Goal: Obtain resource: Download file/media

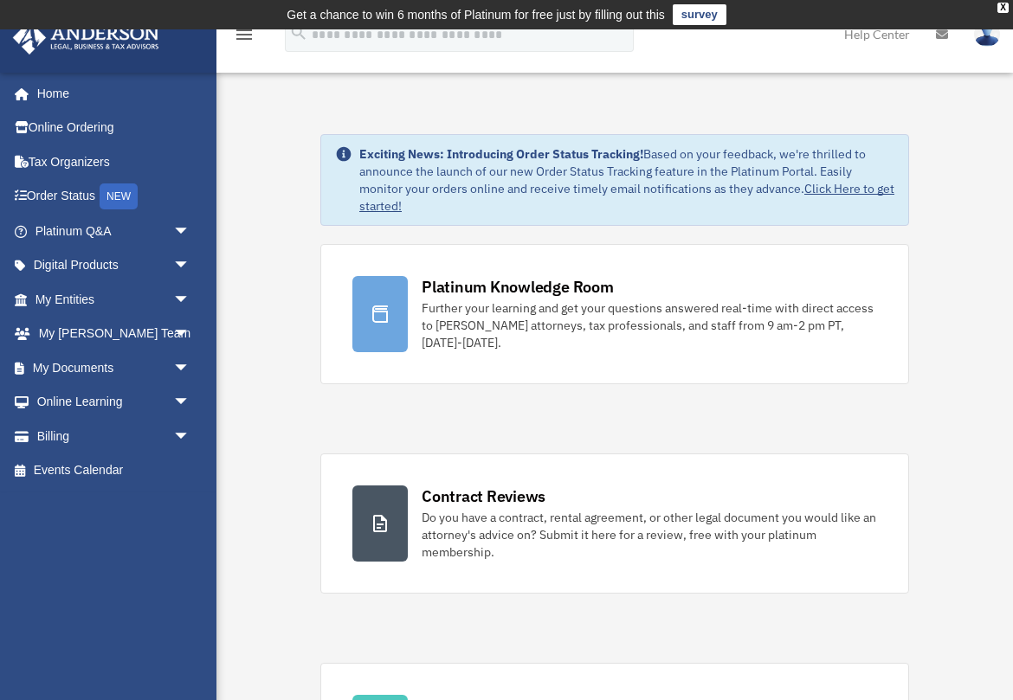
scroll to position [530, 0]
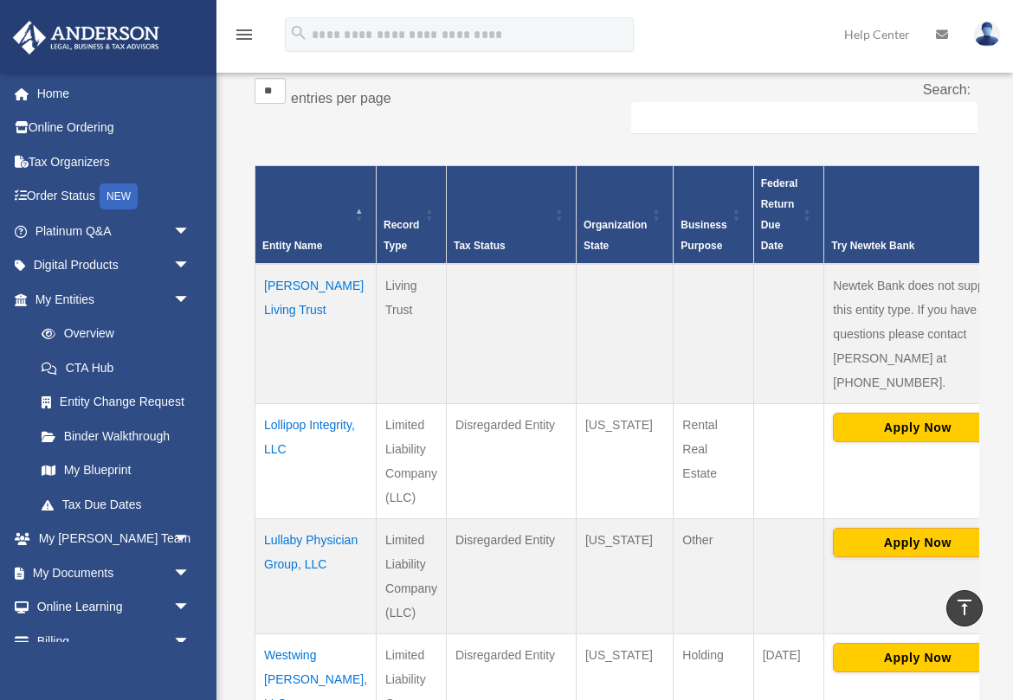
scroll to position [334, 0]
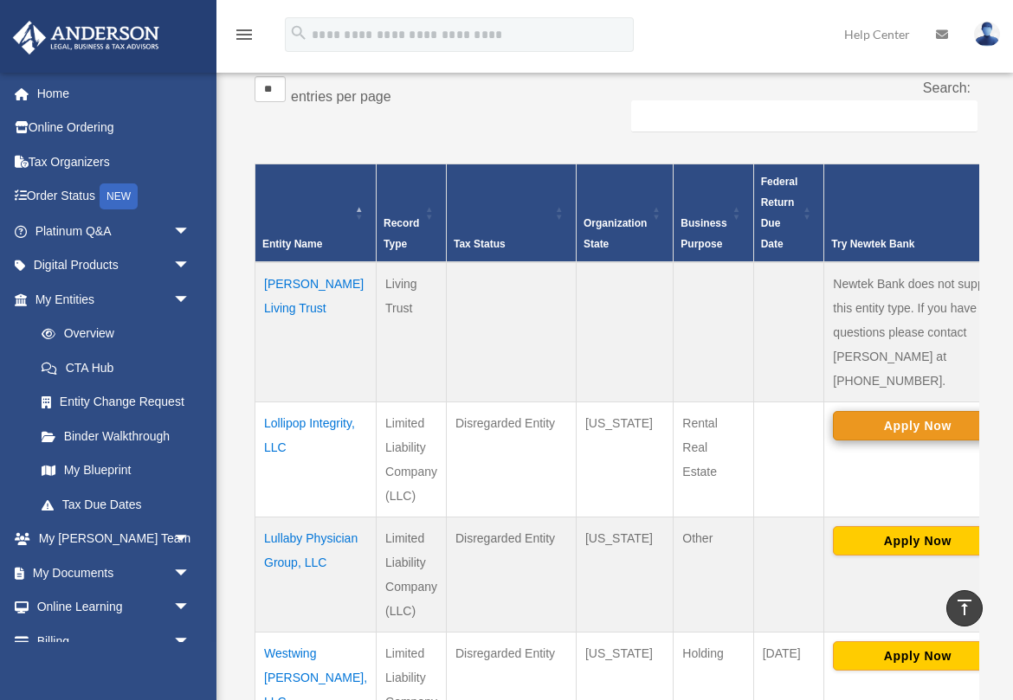
click at [844, 411] on button "Apply Now" at bounding box center [917, 425] width 169 height 29
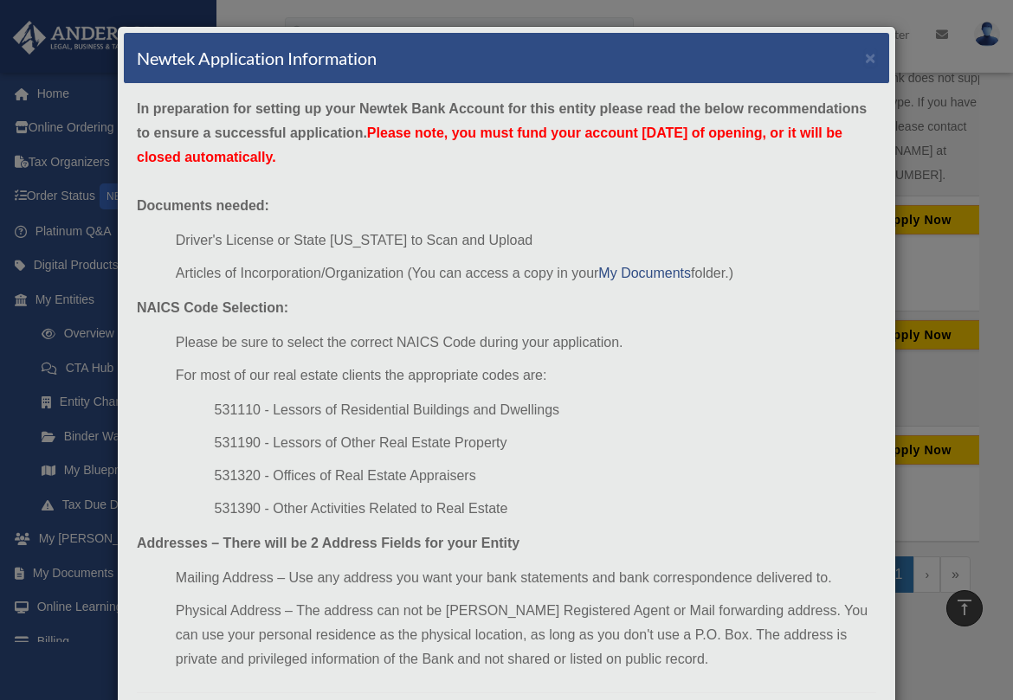
scroll to position [0, 0]
click at [935, 341] on div "Newtek Application Information × In preparation for setting up your Newtek Bank…" at bounding box center [506, 350] width 1013 height 700
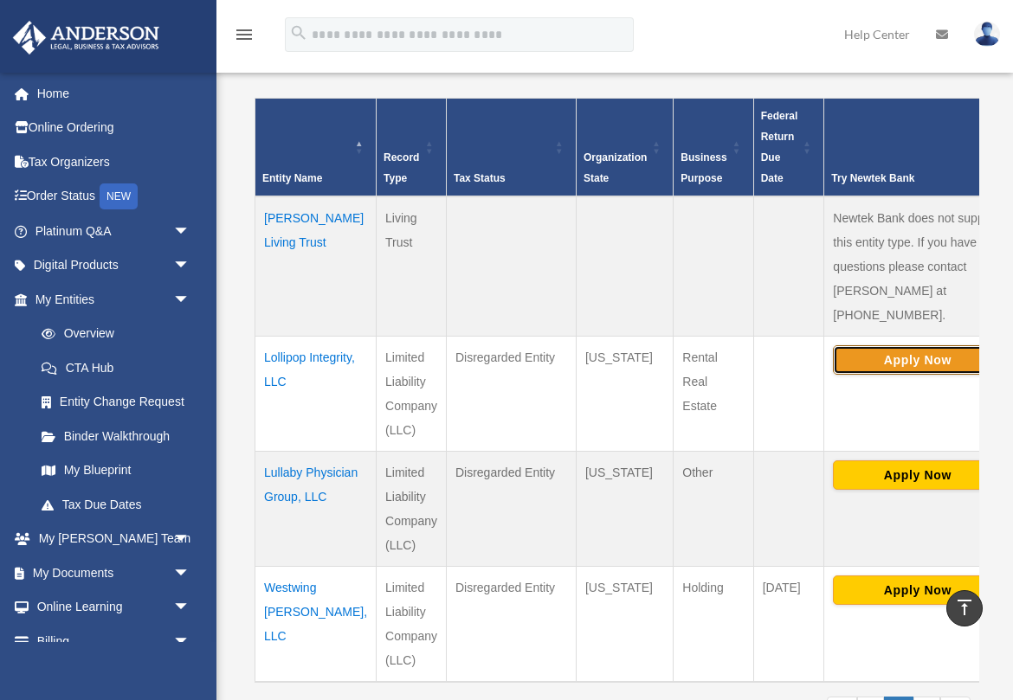
scroll to position [399, 0]
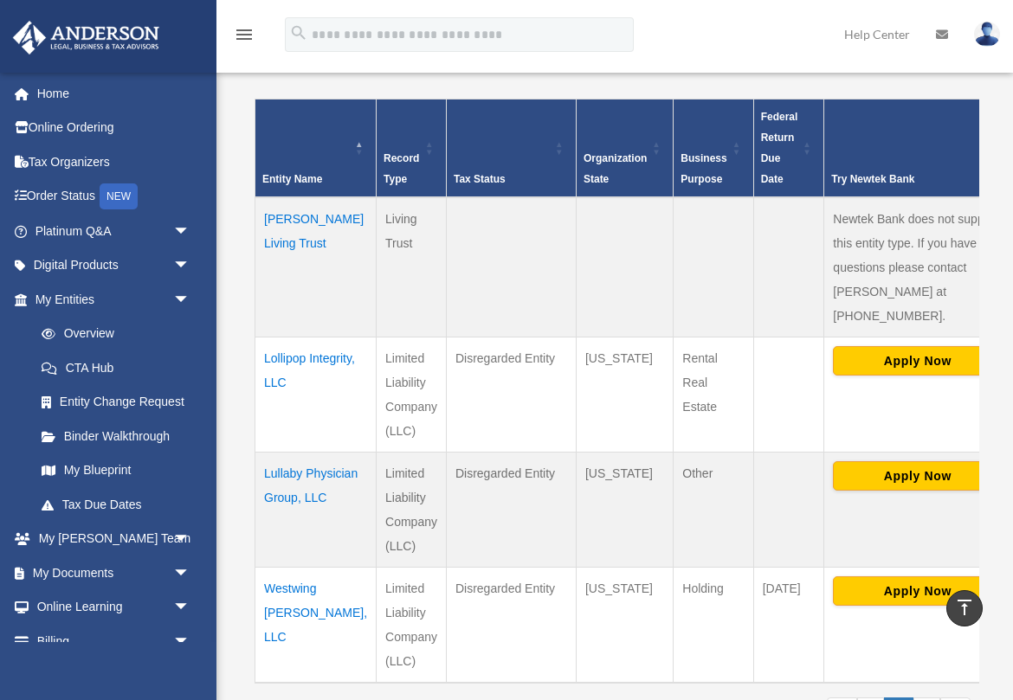
click at [288, 470] on td "Lullaby Physician Group, LLC" at bounding box center [315, 510] width 121 height 115
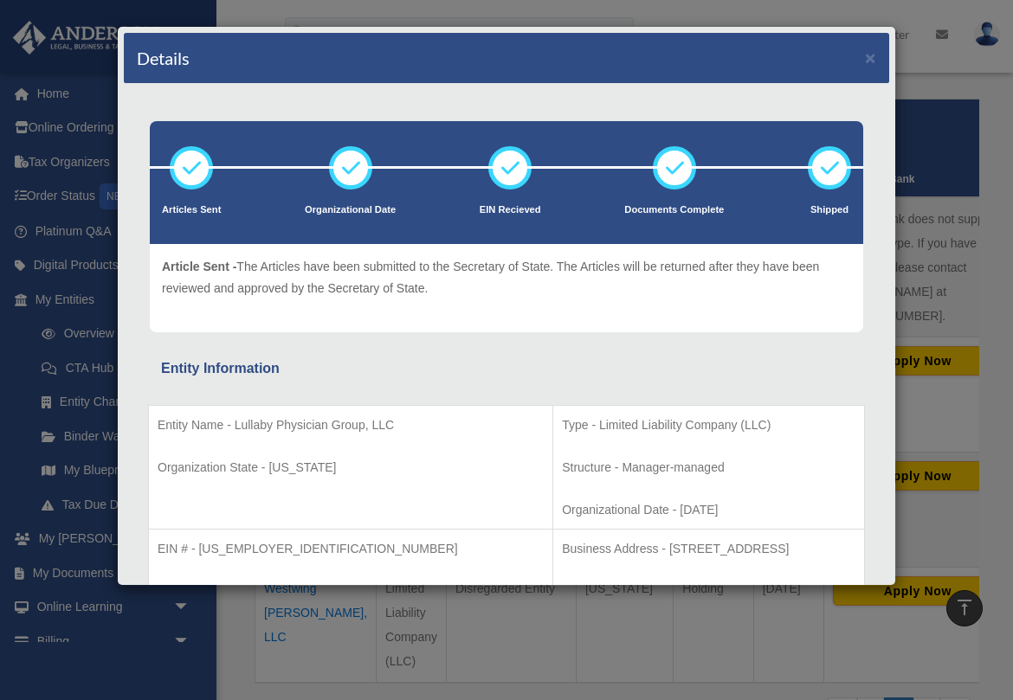
scroll to position [0, 0]
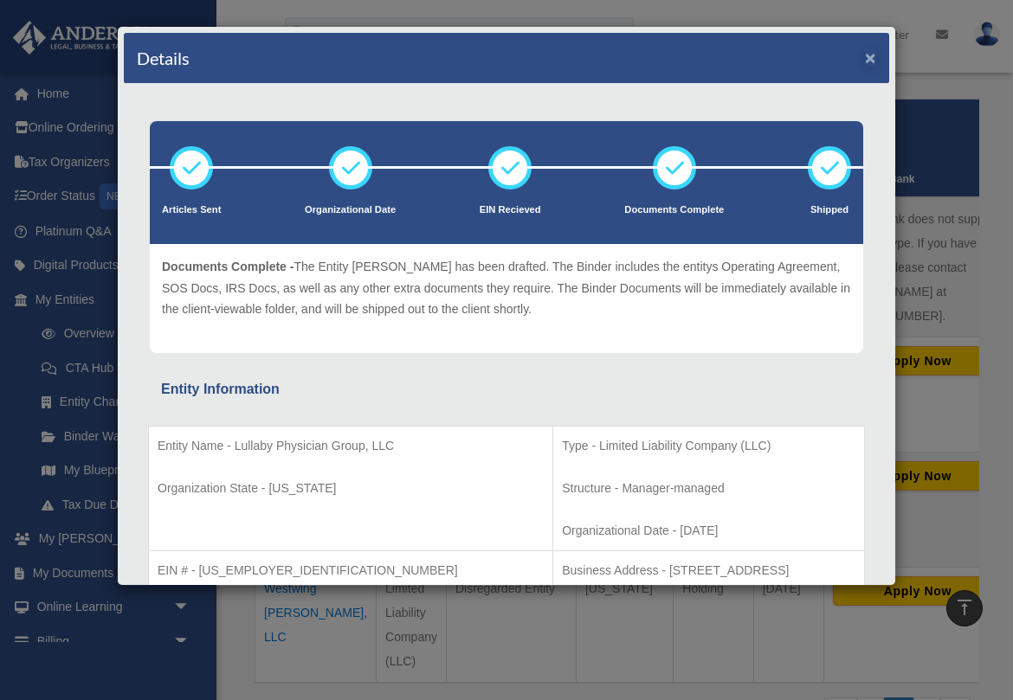
click at [868, 56] on button "×" at bounding box center [870, 57] width 11 height 18
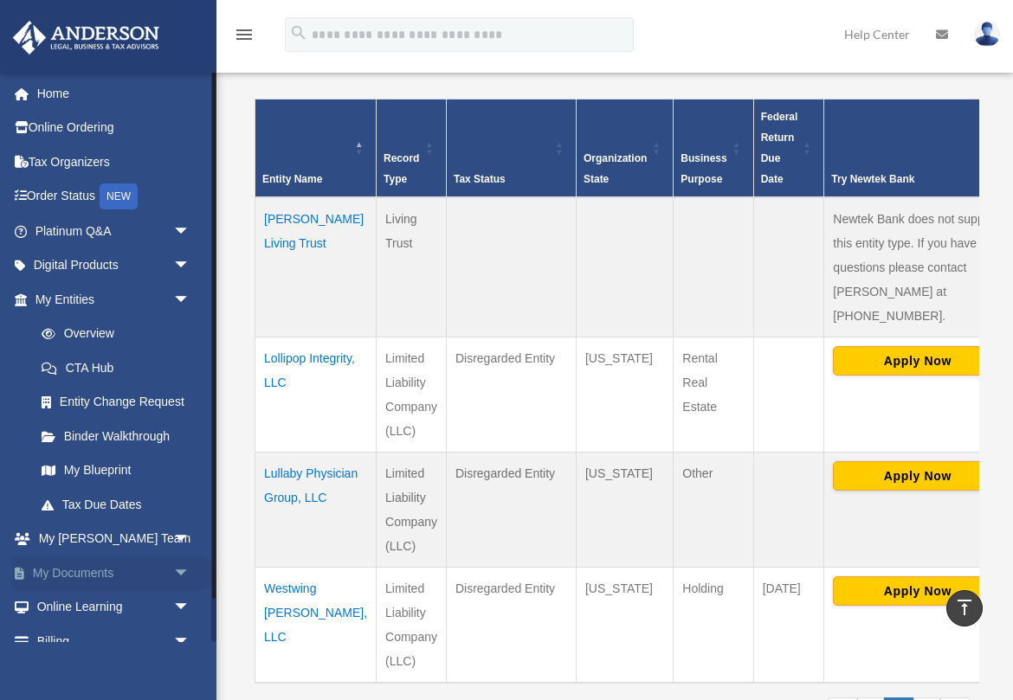
click at [181, 563] on span "arrow_drop_down" at bounding box center [190, 573] width 35 height 35
click at [75, 602] on link "Box" at bounding box center [120, 607] width 192 height 35
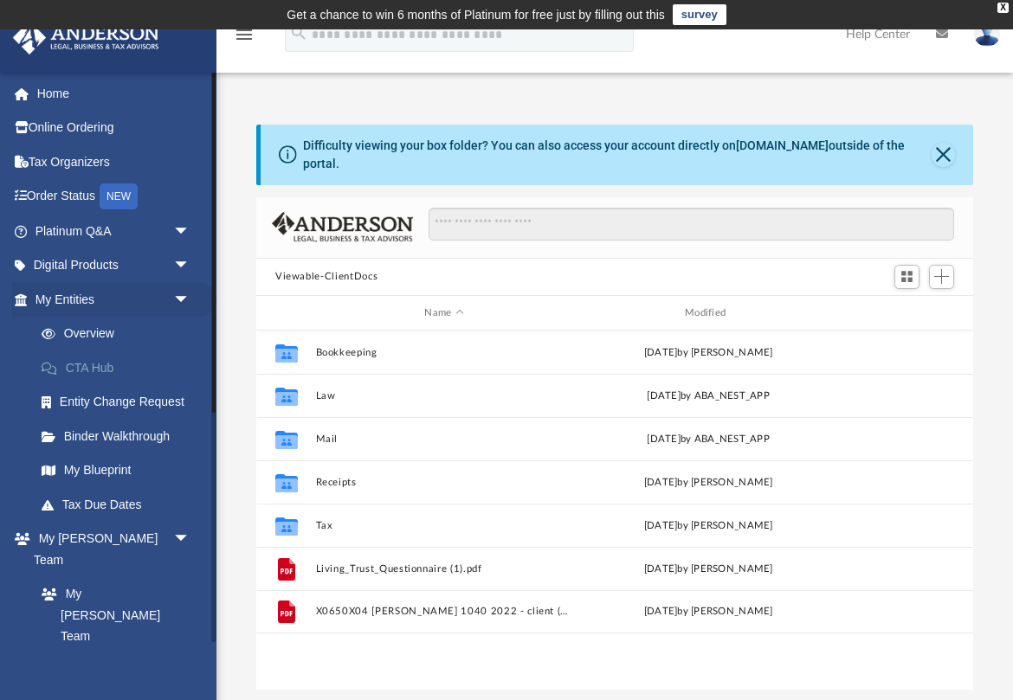
scroll to position [394, 717]
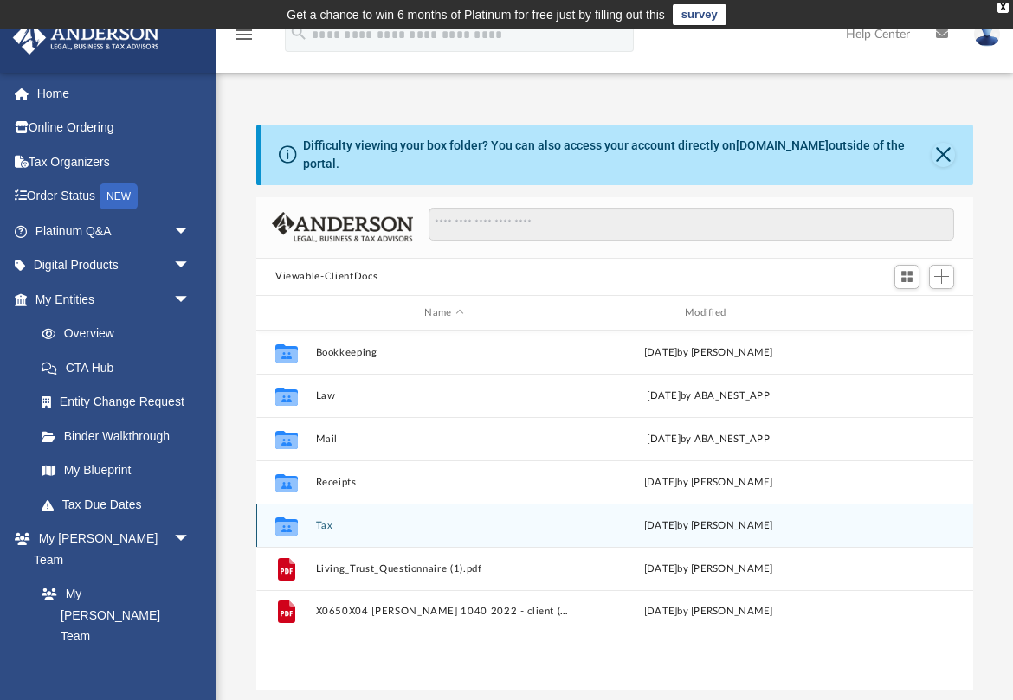
click at [286, 528] on icon "grid" at bounding box center [286, 529] width 23 height 14
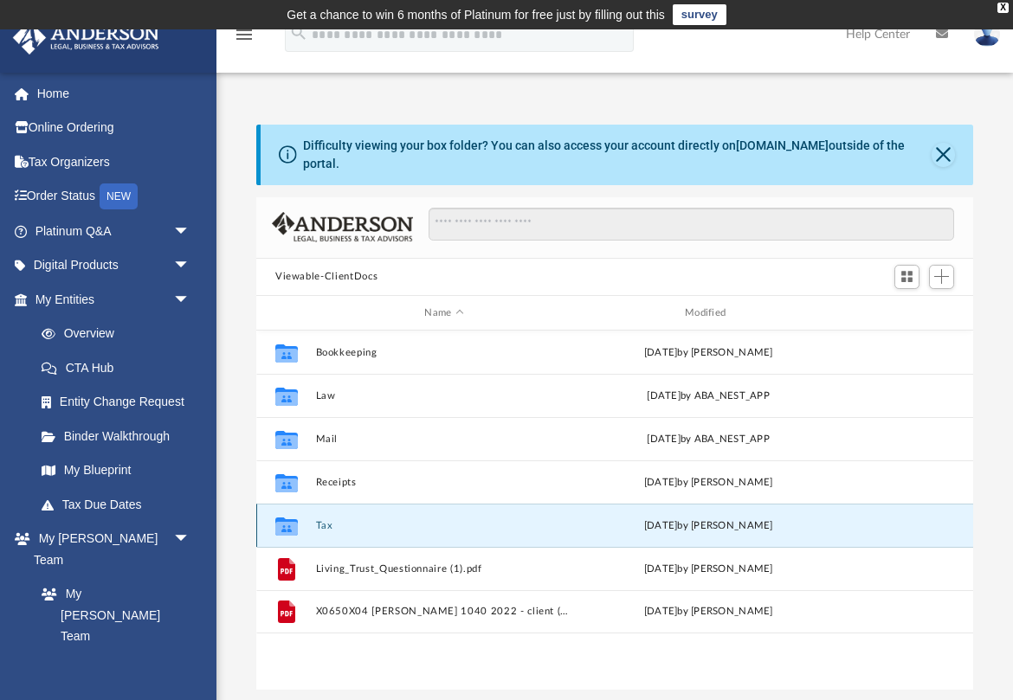
click at [286, 528] on icon "grid" at bounding box center [286, 529] width 23 height 14
click at [300, 525] on icon "Collaborated Folder" at bounding box center [287, 526] width 28 height 28
click at [389, 520] on button "Tax" at bounding box center [444, 525] width 257 height 11
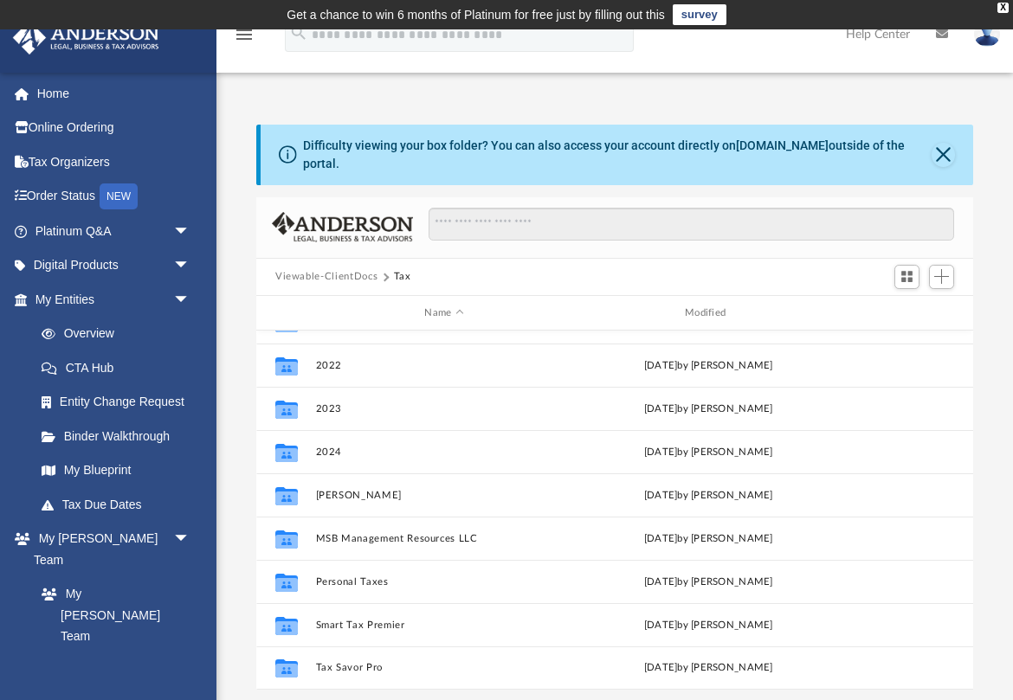
scroll to position [0, 0]
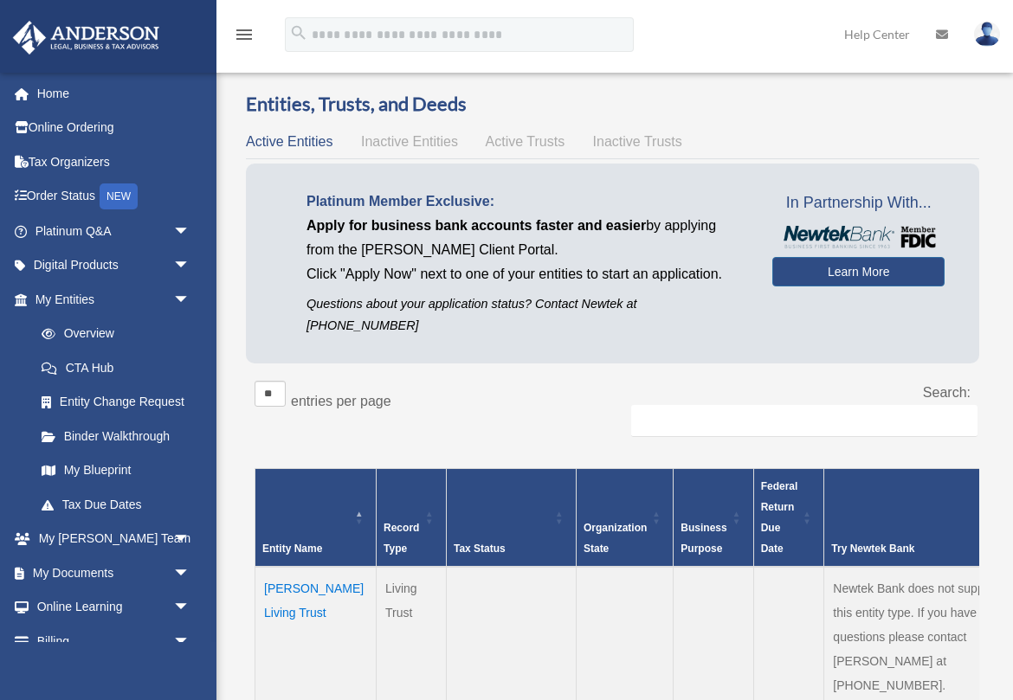
scroll to position [399, 0]
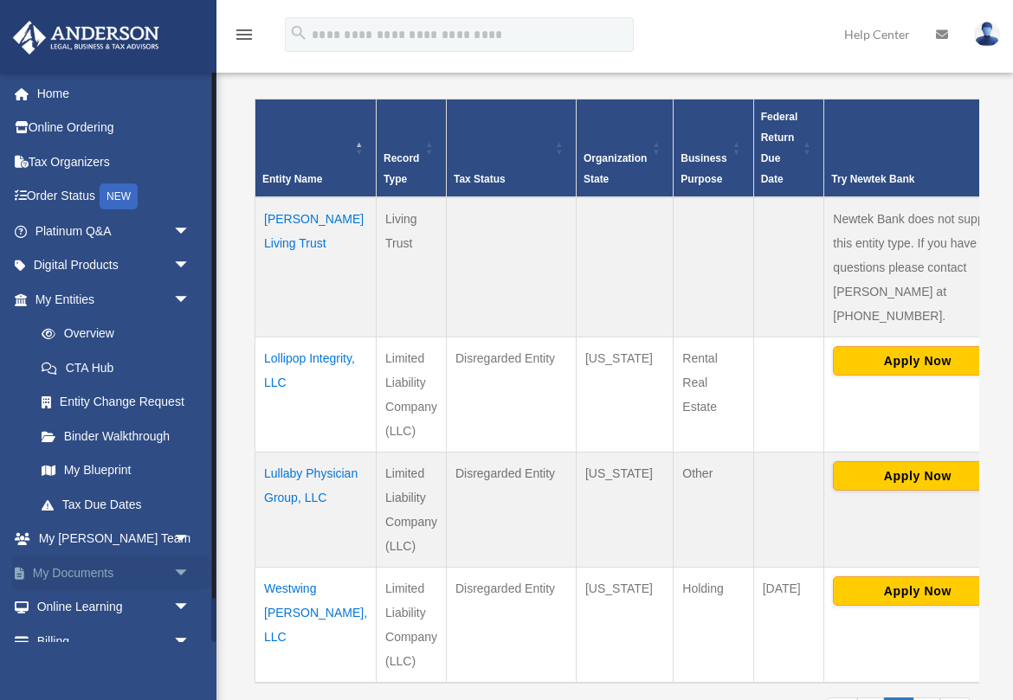
click at [183, 567] on span "arrow_drop_down" at bounding box center [190, 573] width 35 height 35
click at [71, 601] on link "Box" at bounding box center [120, 607] width 192 height 35
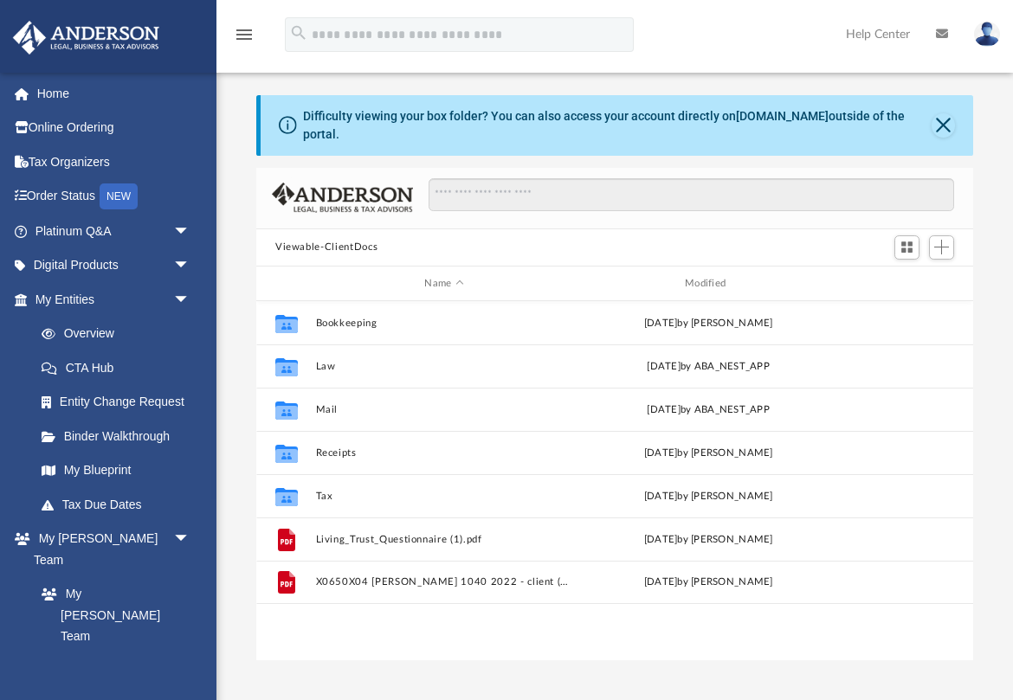
scroll to position [1, 1]
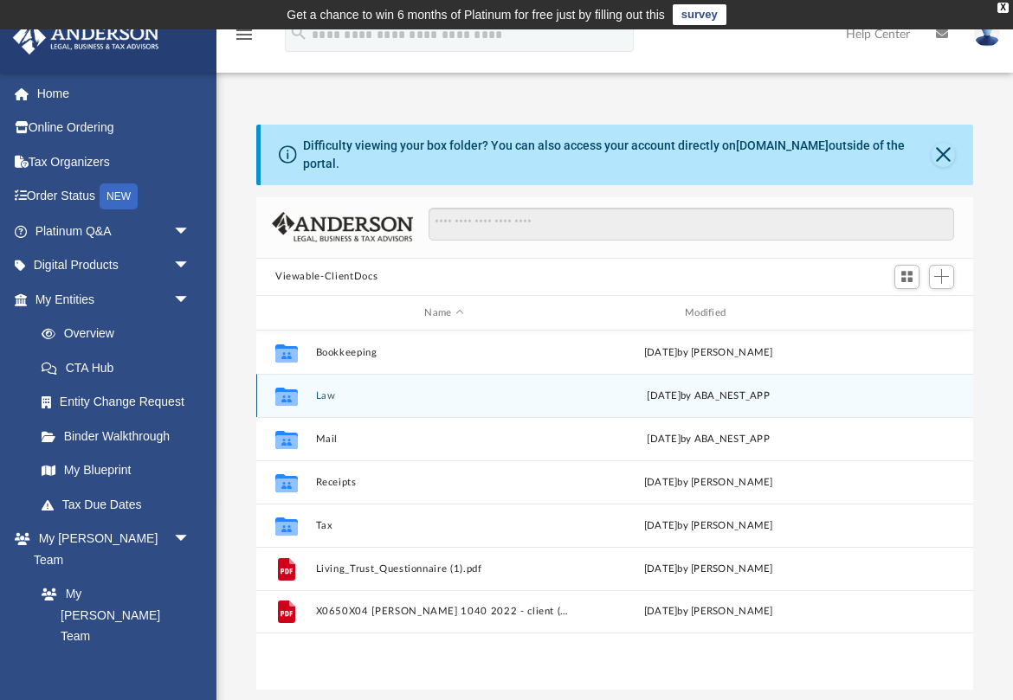
click at [328, 395] on button "Law" at bounding box center [444, 395] width 257 height 11
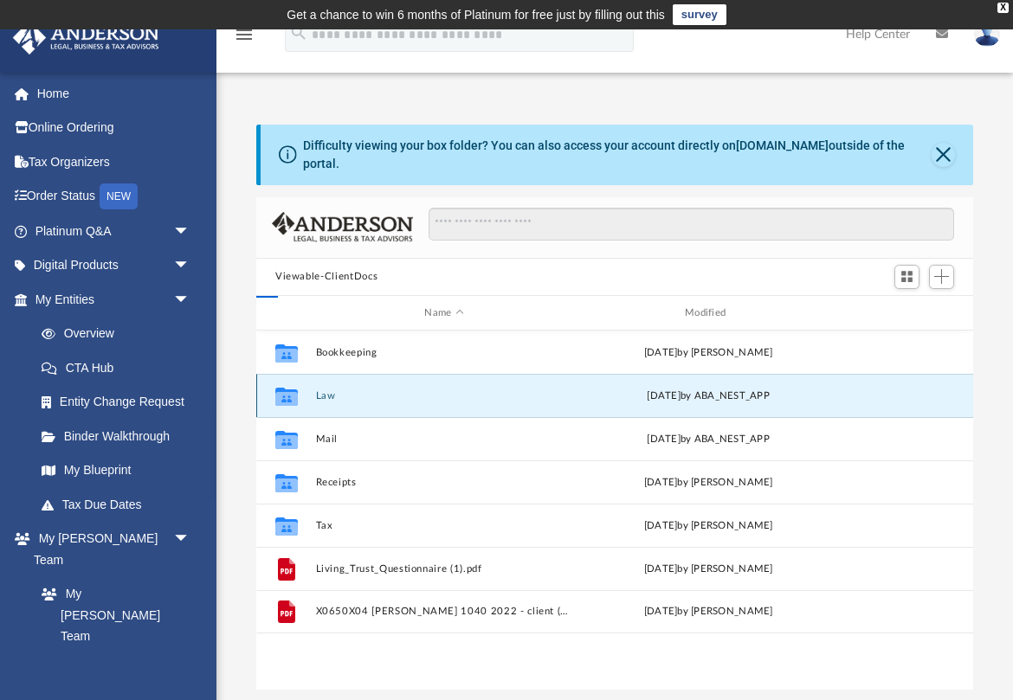
click at [328, 395] on button "Law" at bounding box center [444, 395] width 257 height 11
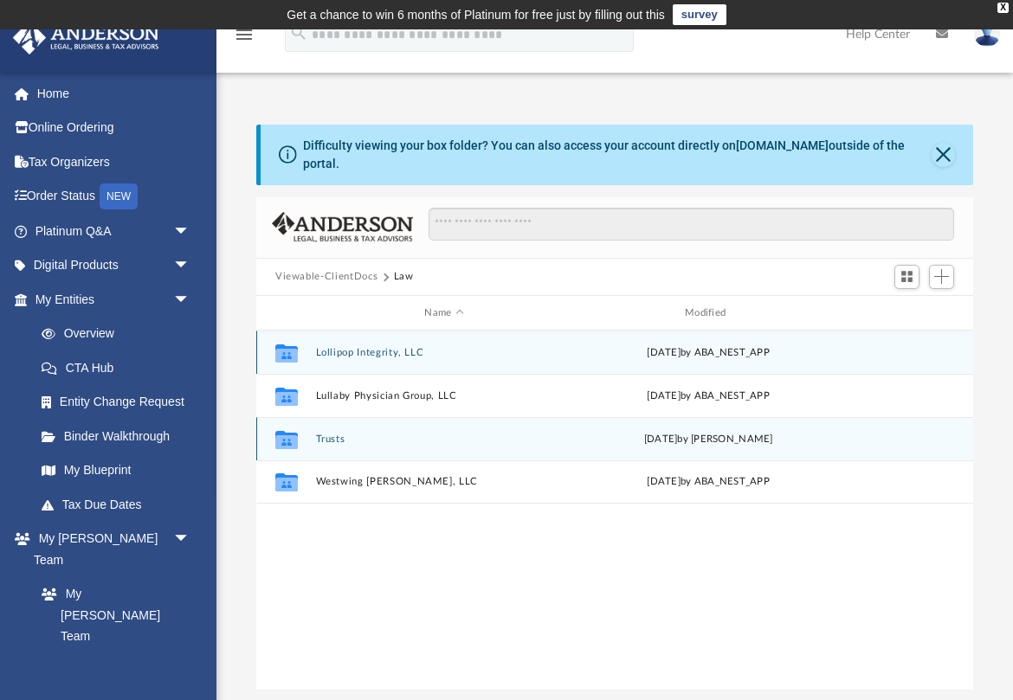
scroll to position [0, 0]
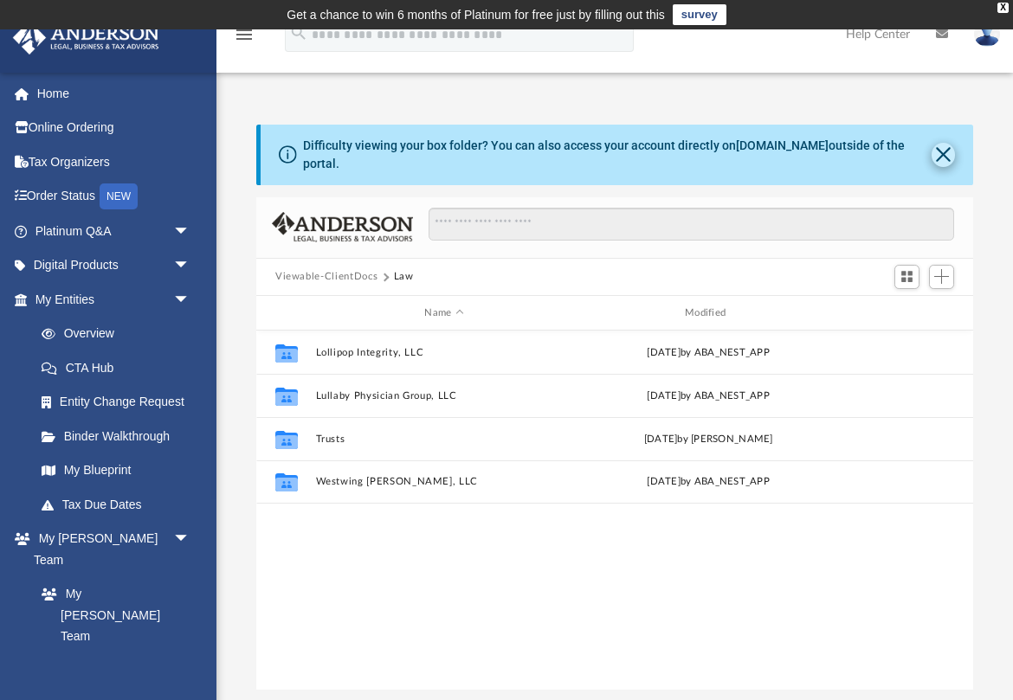
click at [941, 158] on button "Close" at bounding box center [942, 155] width 23 height 24
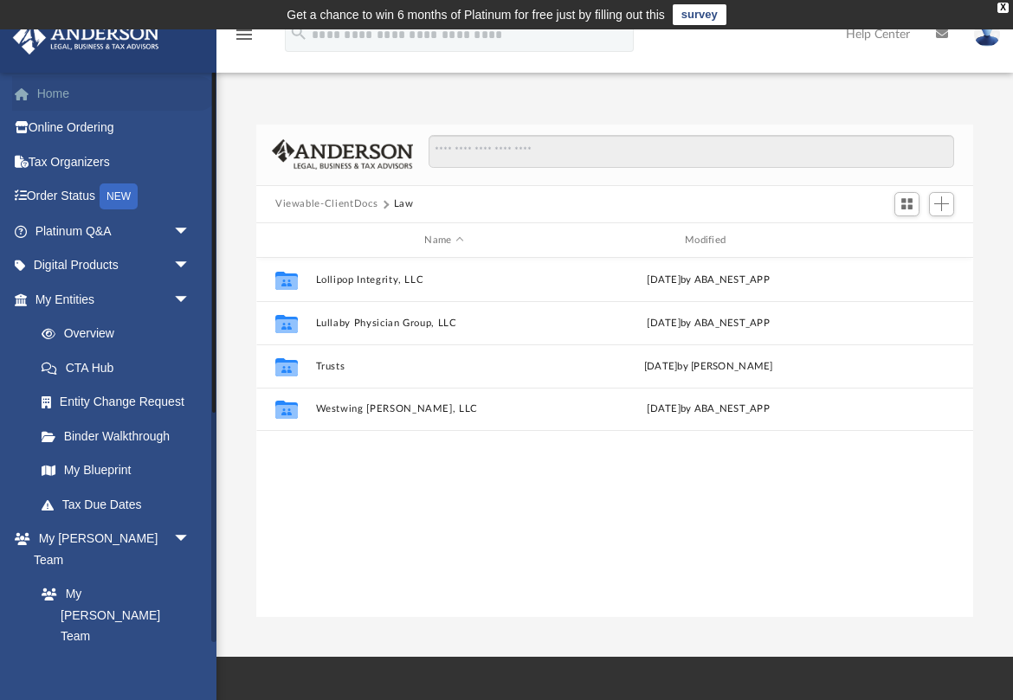
click at [42, 93] on link "Home" at bounding box center [114, 93] width 204 height 35
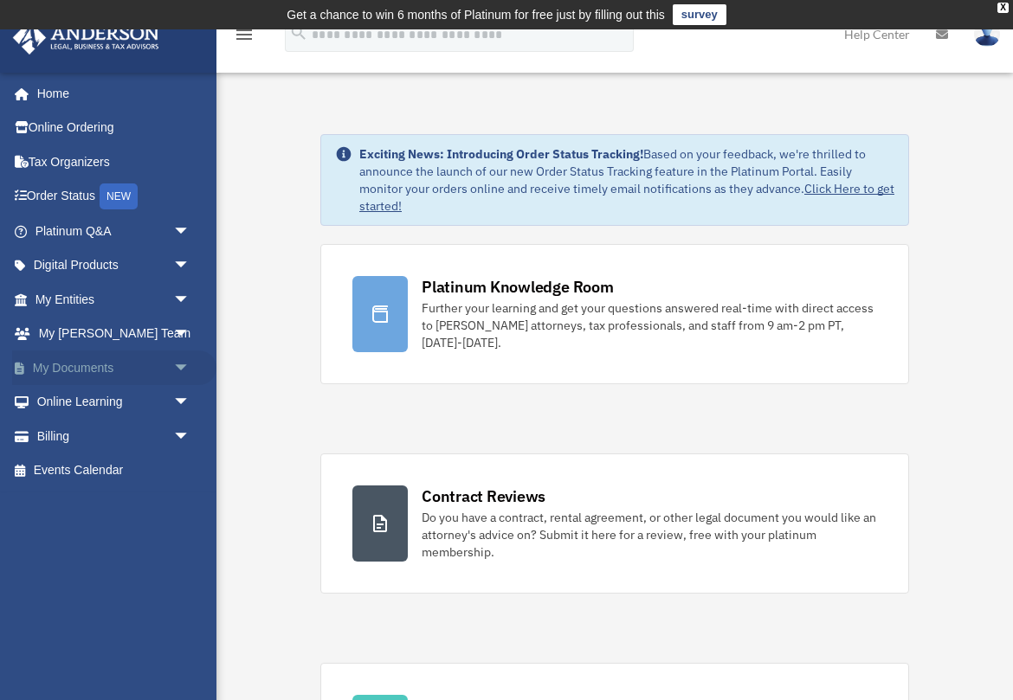
click at [181, 363] on span "arrow_drop_down" at bounding box center [190, 367] width 35 height 35
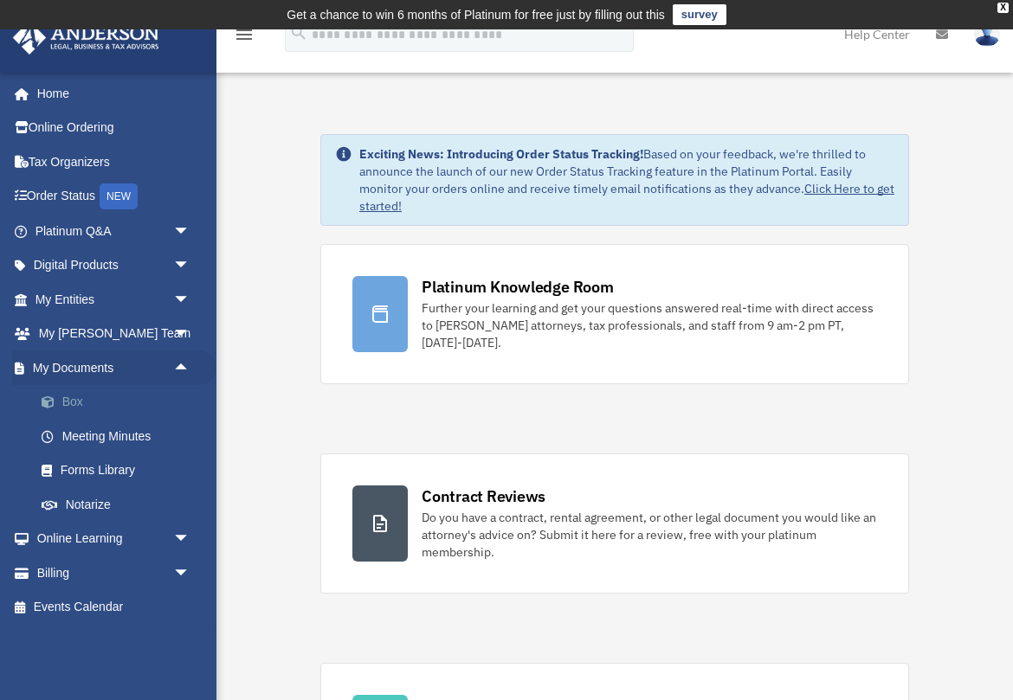
click at [79, 396] on link "Box" at bounding box center [120, 402] width 192 height 35
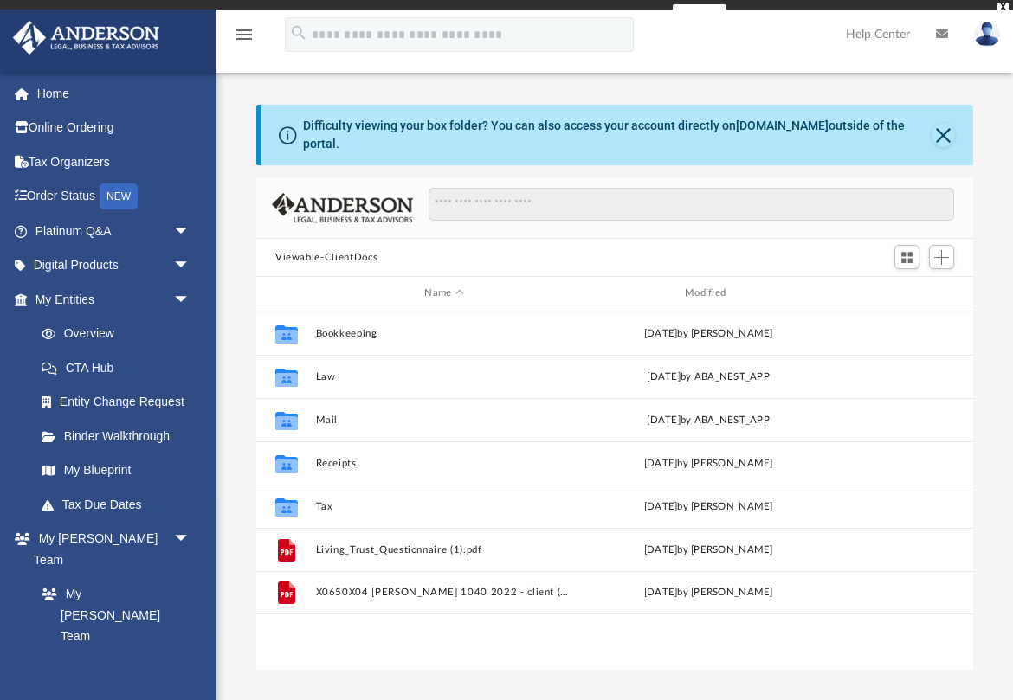
scroll to position [394, 717]
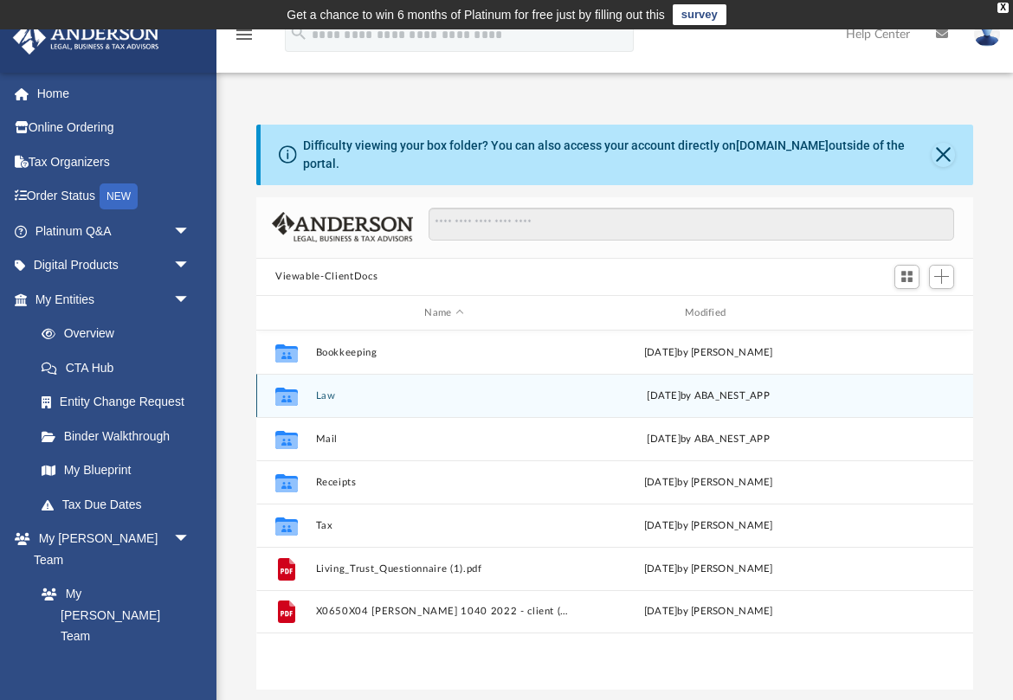
click at [325, 396] on button "Law" at bounding box center [444, 395] width 257 height 11
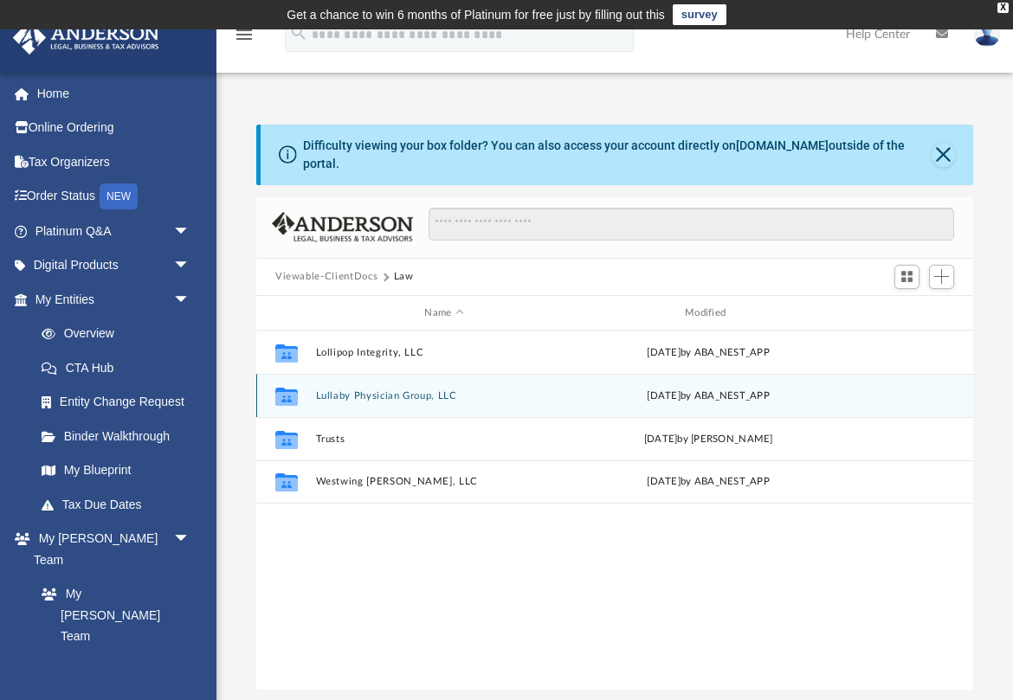
click at [372, 393] on button "Lullaby Physician Group, LLC" at bounding box center [444, 395] width 257 height 11
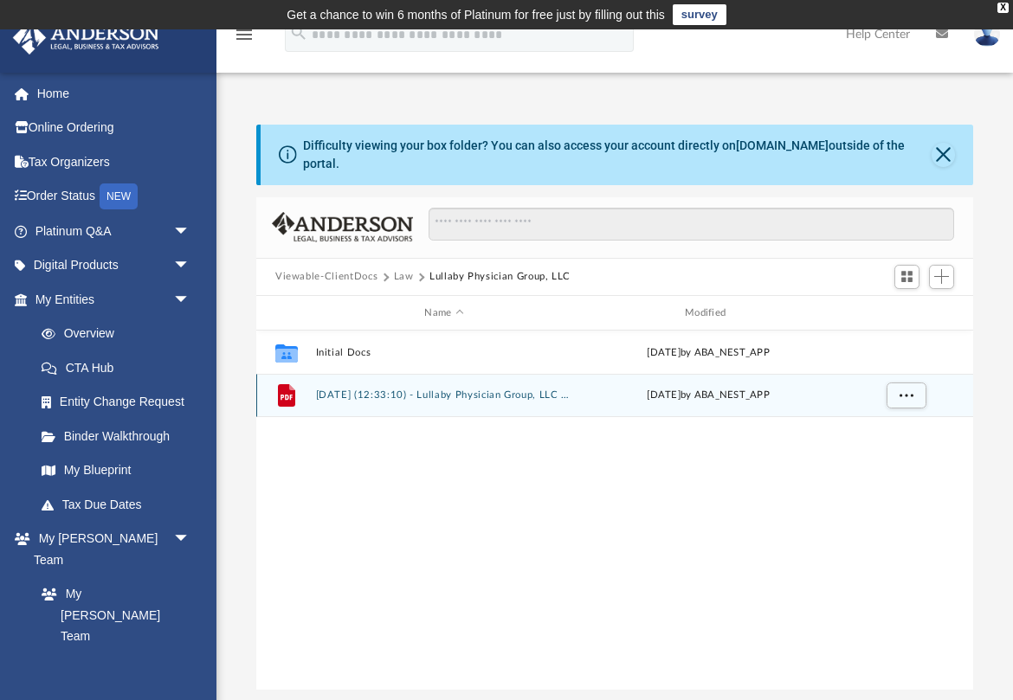
click at [372, 393] on button "[DATE] (12:33:10) - Lullaby Physician Group, LLC - EIN Letter from IRS.pdf" at bounding box center [444, 395] width 257 height 11
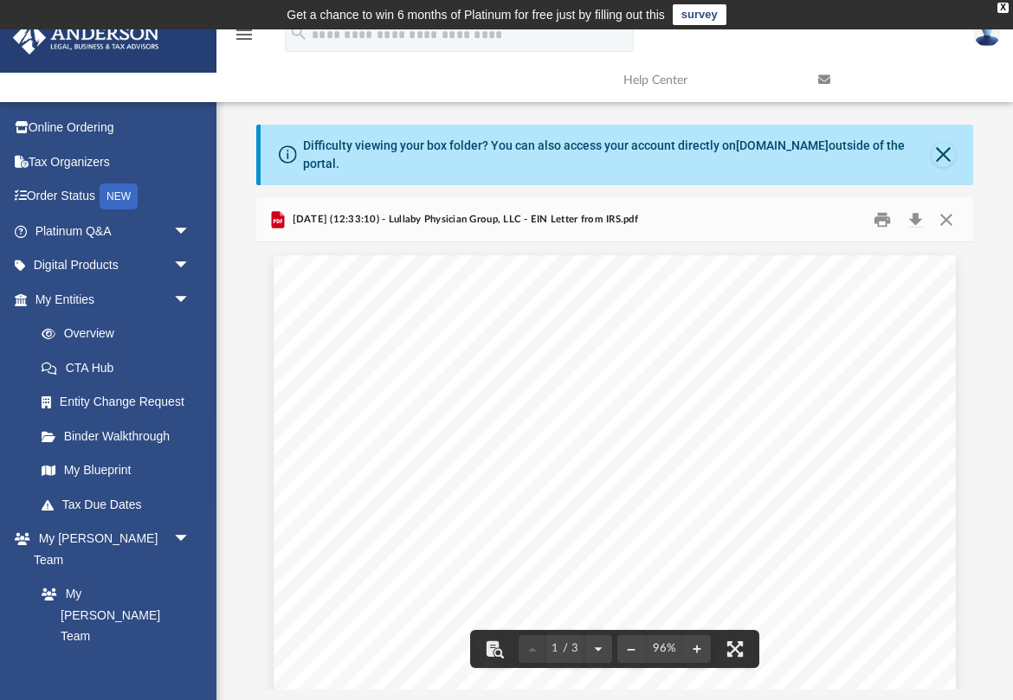
scroll to position [0, 0]
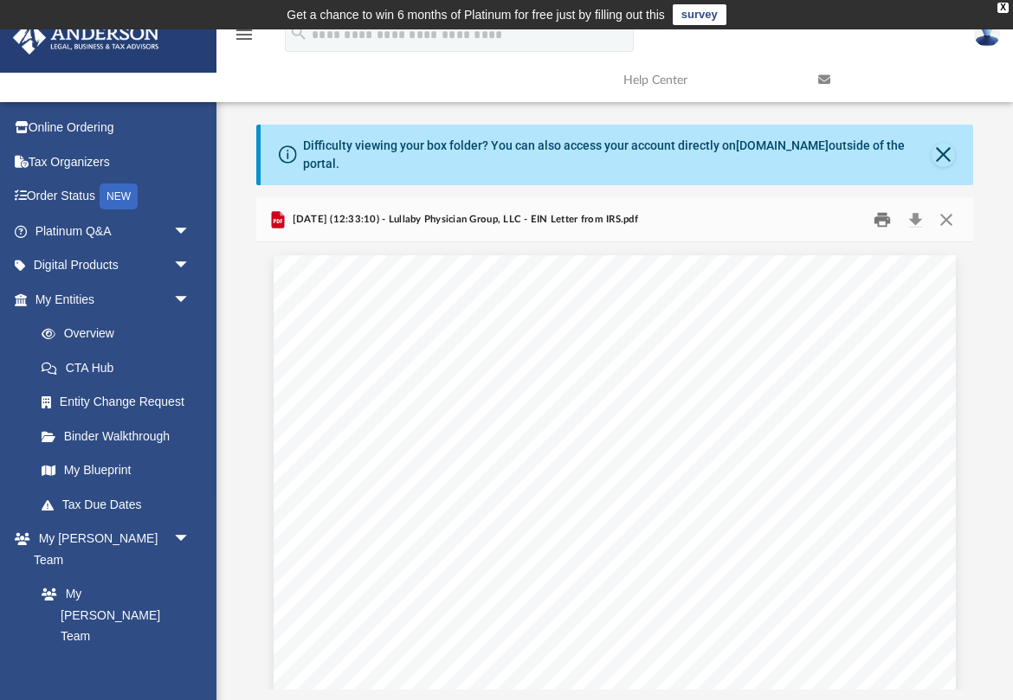
click at [884, 220] on button "Print" at bounding box center [882, 219] width 35 height 27
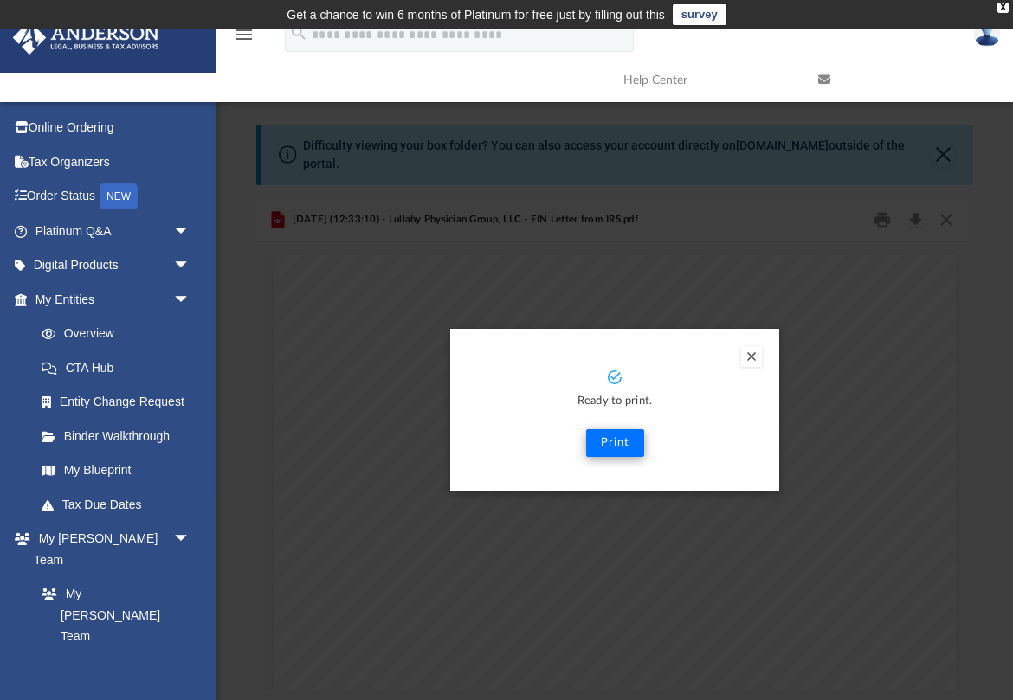
click at [606, 443] on button "Print" at bounding box center [615, 443] width 58 height 28
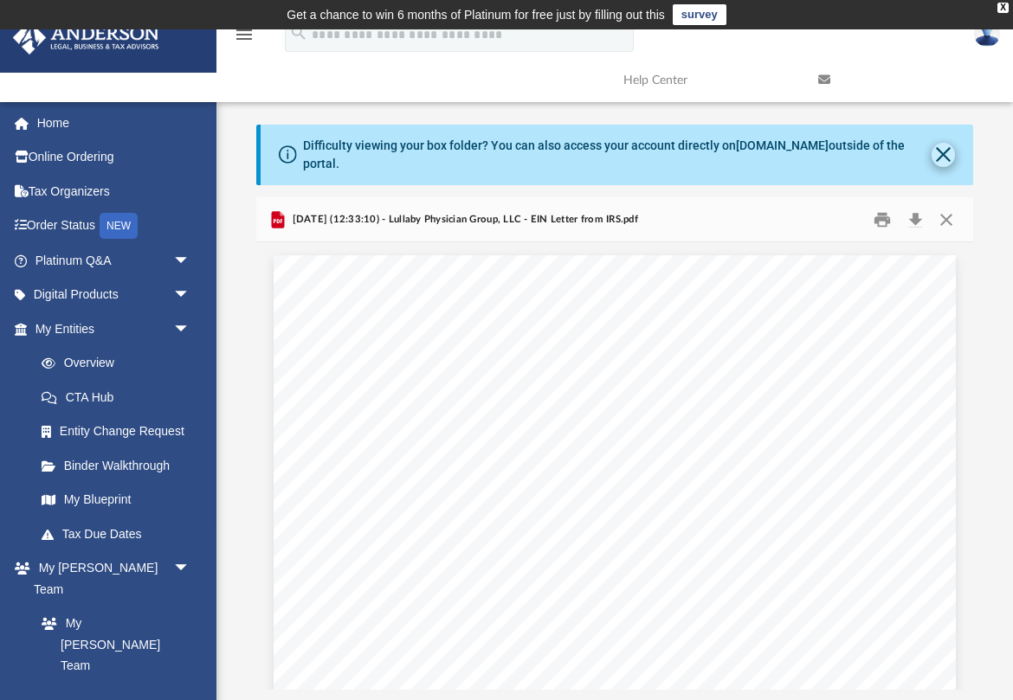
click at [940, 155] on button "Close" at bounding box center [942, 155] width 23 height 24
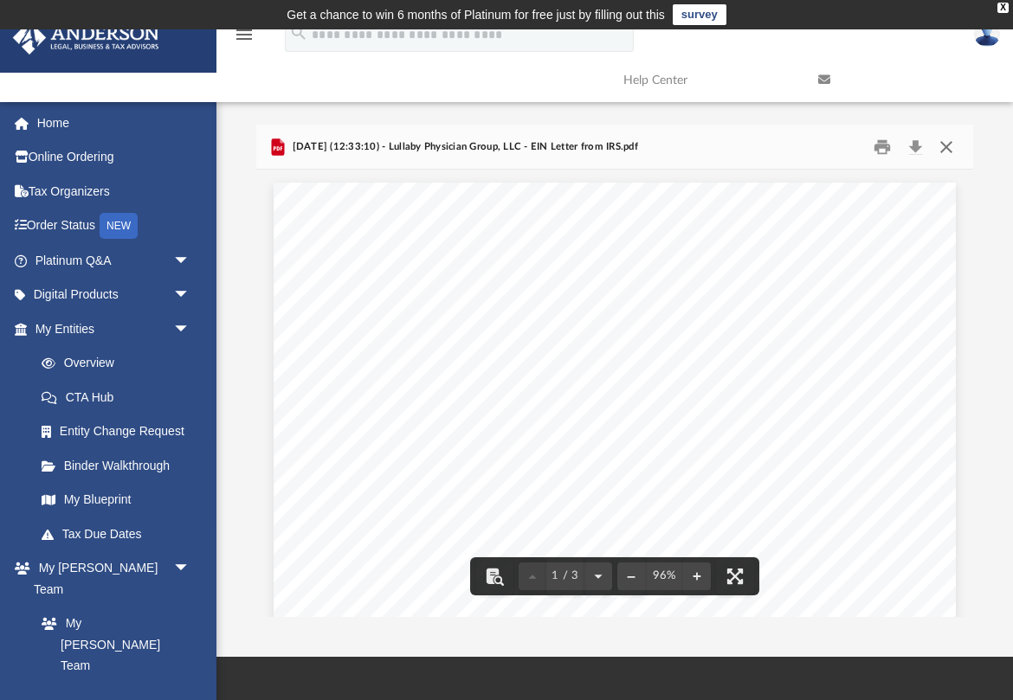
click at [950, 147] on button "Close" at bounding box center [945, 146] width 31 height 27
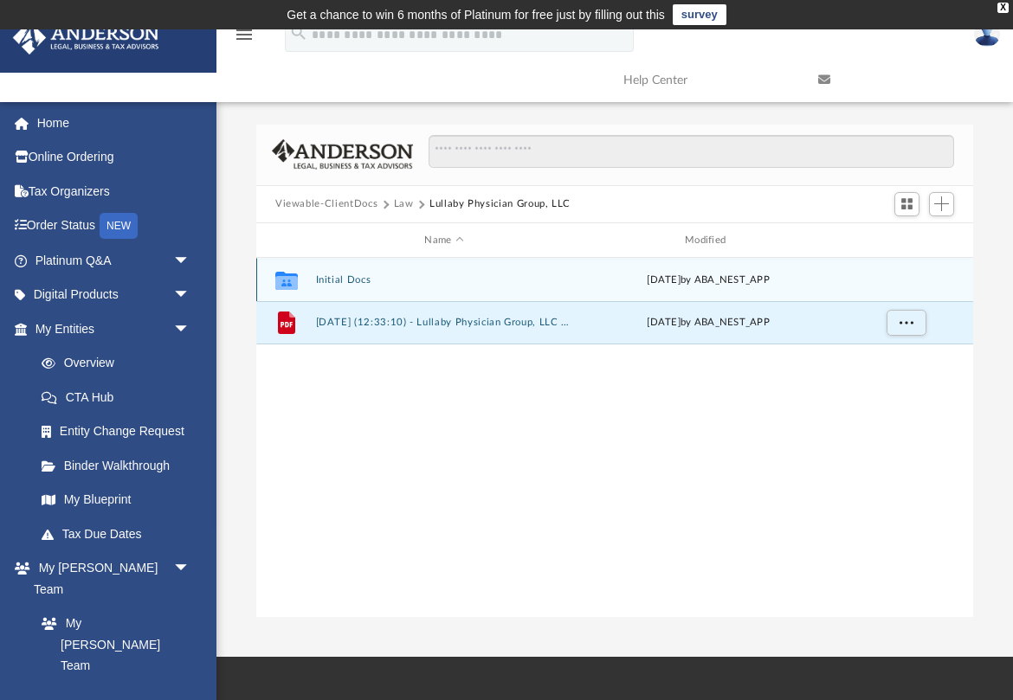
click at [356, 284] on button "Initial Docs" at bounding box center [444, 279] width 257 height 11
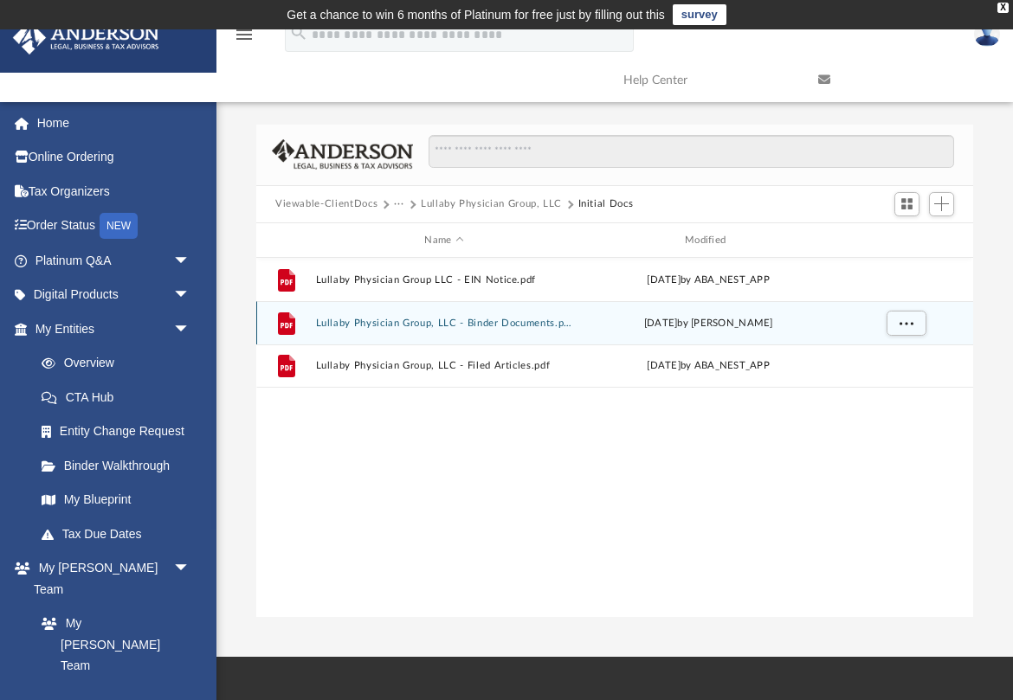
click at [368, 325] on button "Lullaby Physician Group, LLC - Binder Documents.pdf" at bounding box center [444, 323] width 257 height 11
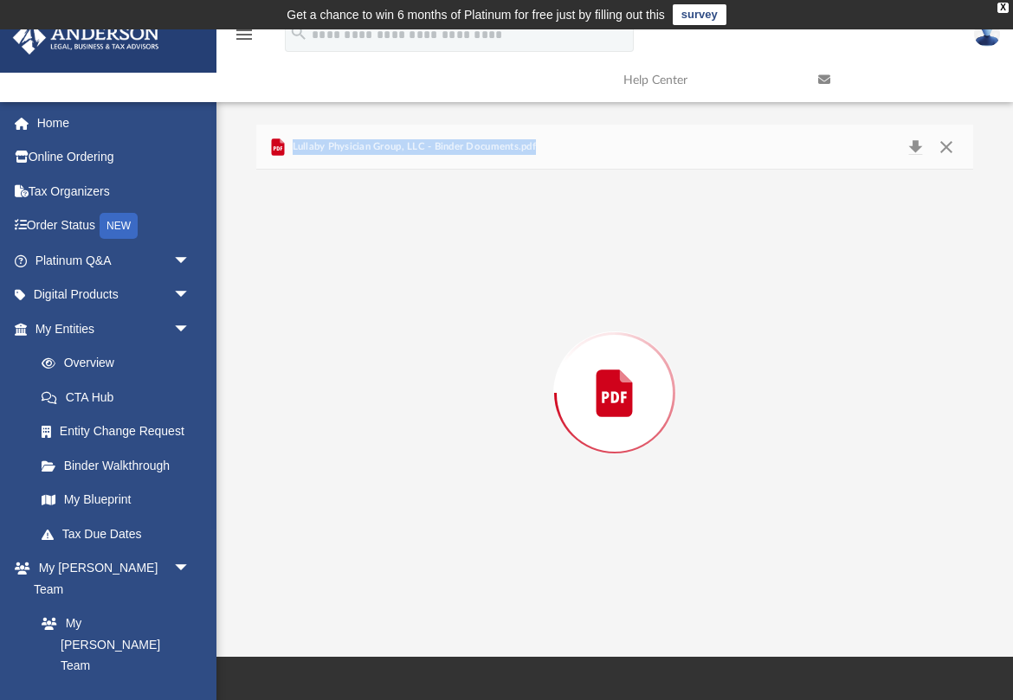
click at [368, 325] on div "Preview" at bounding box center [614, 393] width 717 height 447
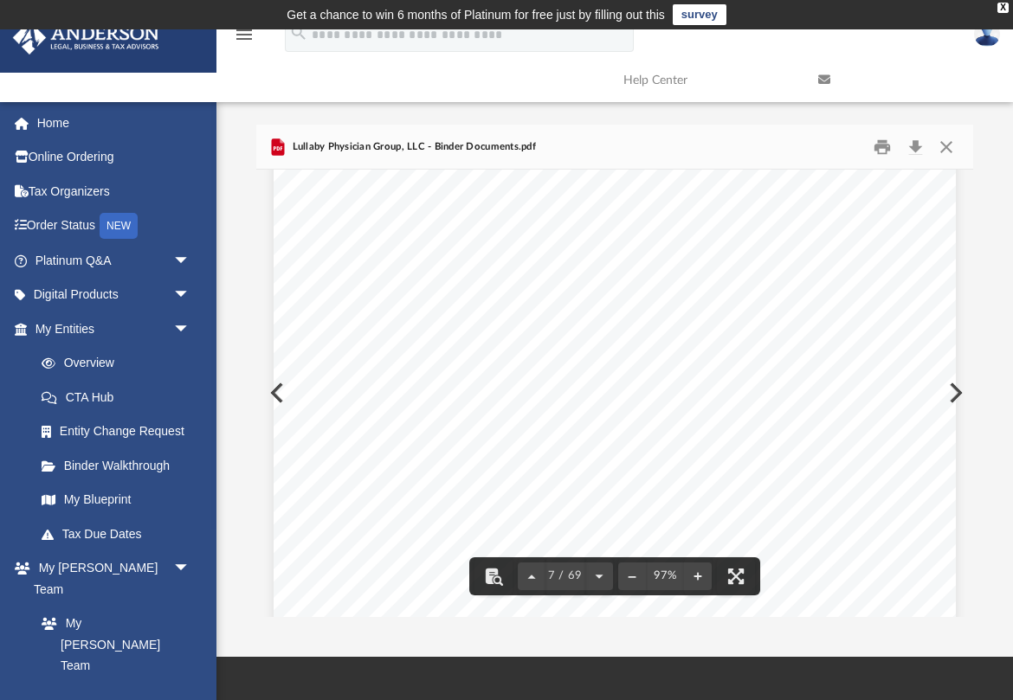
scroll to position [5575, 0]
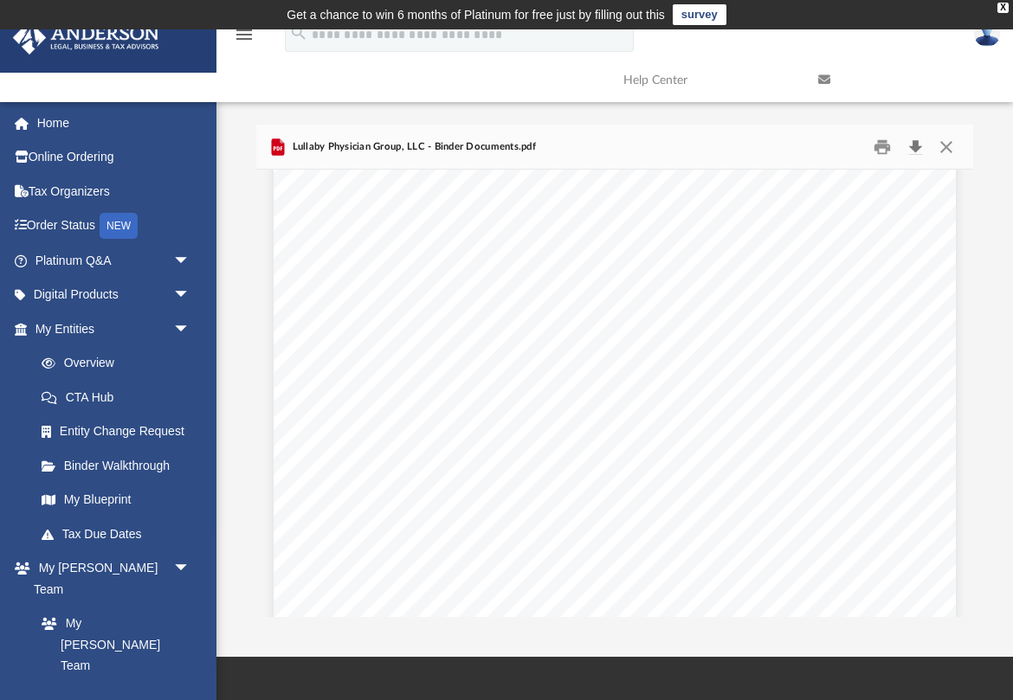
click at [916, 145] on button "Download" at bounding box center [914, 146] width 31 height 27
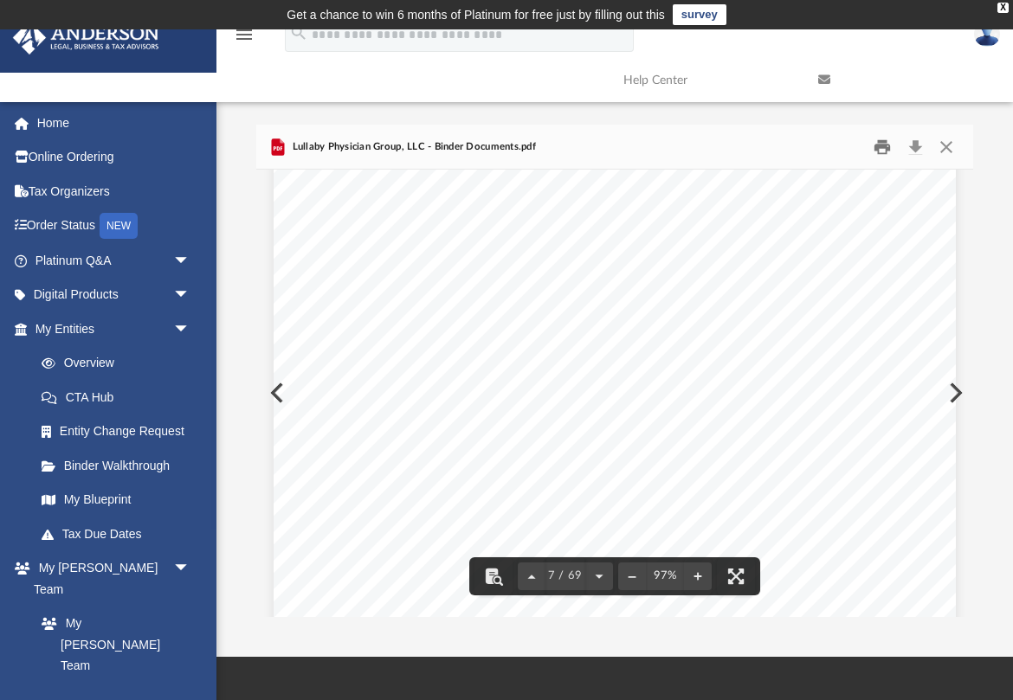
click at [886, 147] on button "Print" at bounding box center [882, 146] width 35 height 27
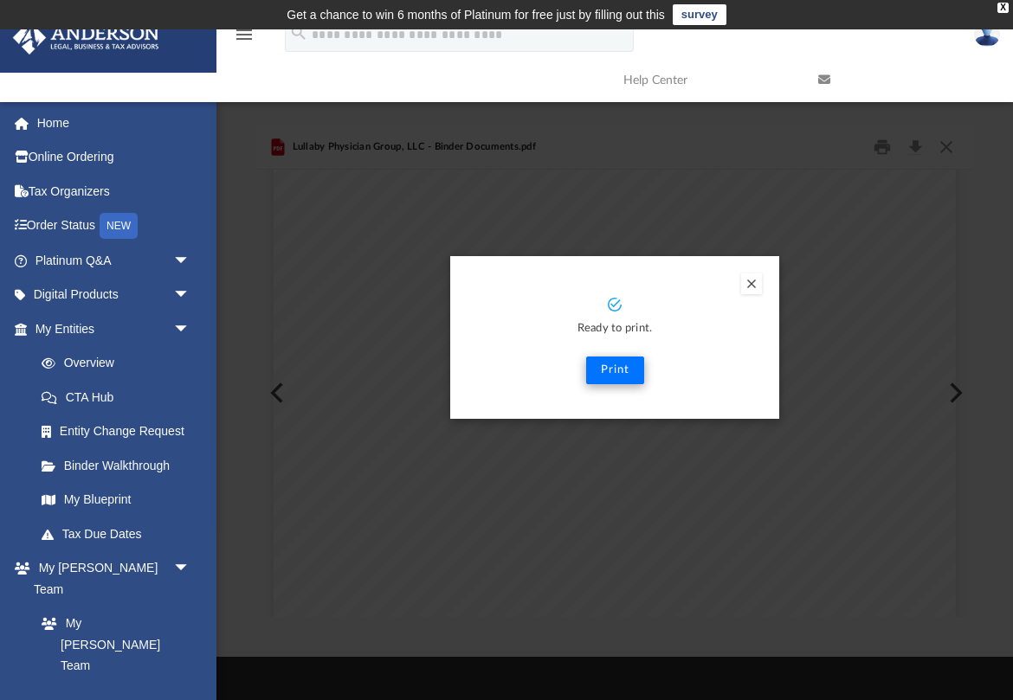
click at [620, 364] on button "Print" at bounding box center [615, 371] width 58 height 28
